Goal: Task Accomplishment & Management: Use online tool/utility

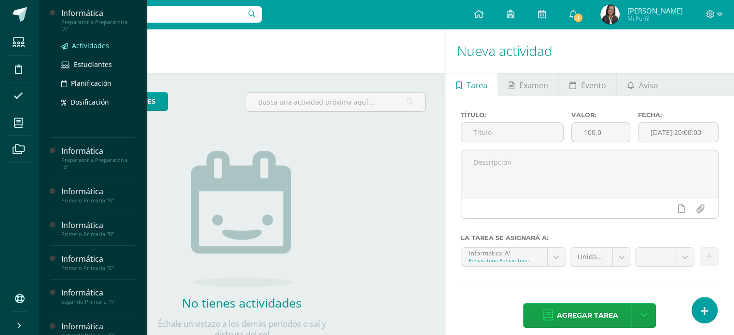
click at [97, 44] on span "Actividades" at bounding box center [90, 45] width 37 height 9
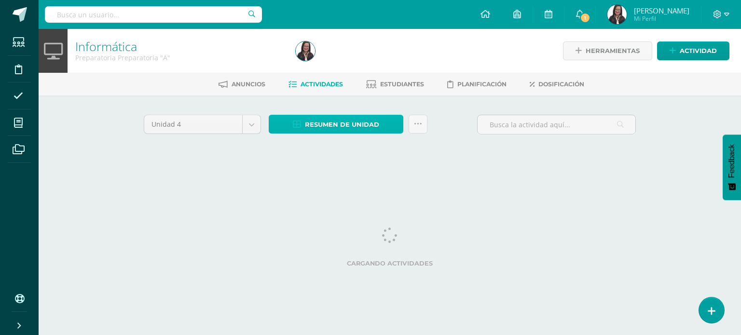
click at [365, 126] on span "Resumen de unidad" at bounding box center [342, 125] width 74 height 18
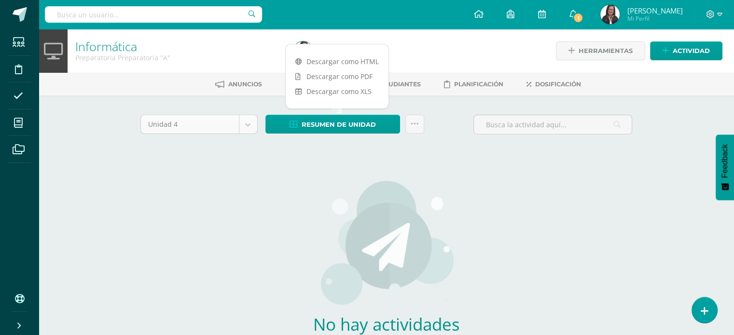
click at [247, 123] on body "Estudiantes Disciplina Asistencia Mis cursos Archivos Soporte Ayuda Reportar un…" at bounding box center [367, 207] width 734 height 415
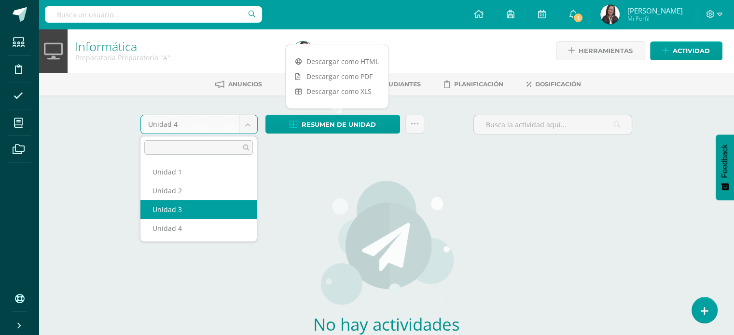
select select "Unidad 3"
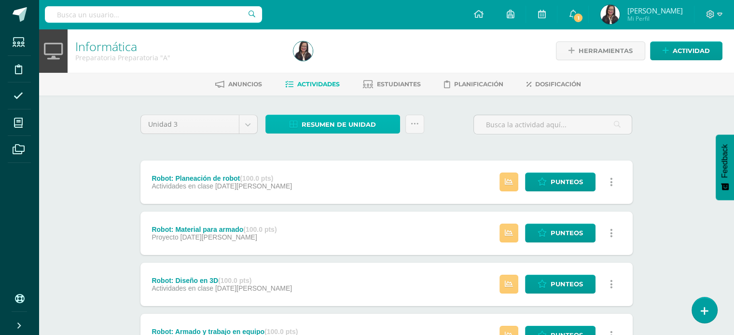
click at [360, 128] on span "Resumen de unidad" at bounding box center [339, 125] width 74 height 18
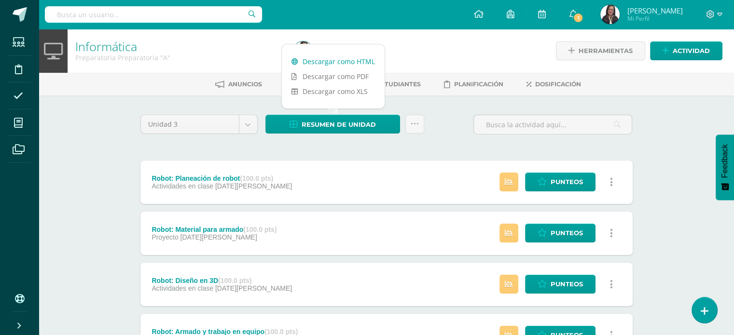
click at [363, 64] on link "Descargar como HTML" at bounding box center [333, 61] width 103 height 15
